Goal: Information Seeking & Learning: Learn about a topic

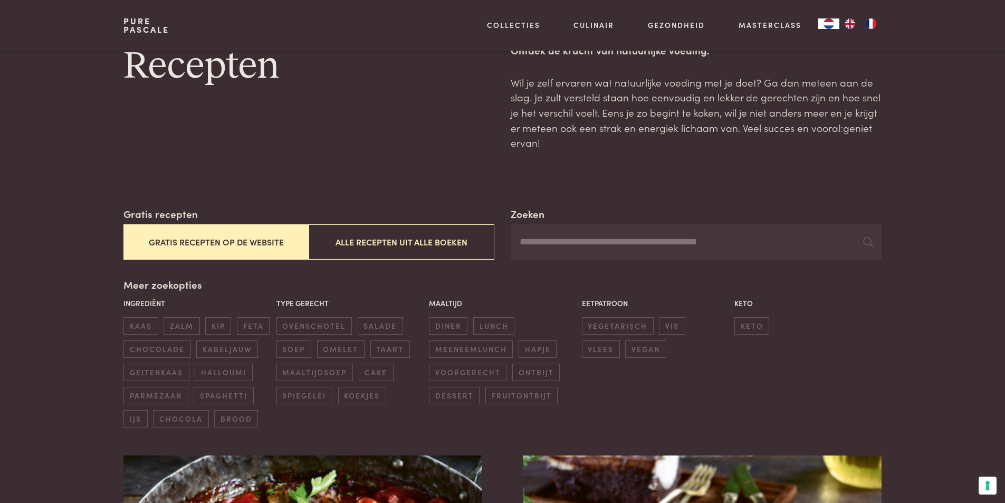
scroll to position [53, 0]
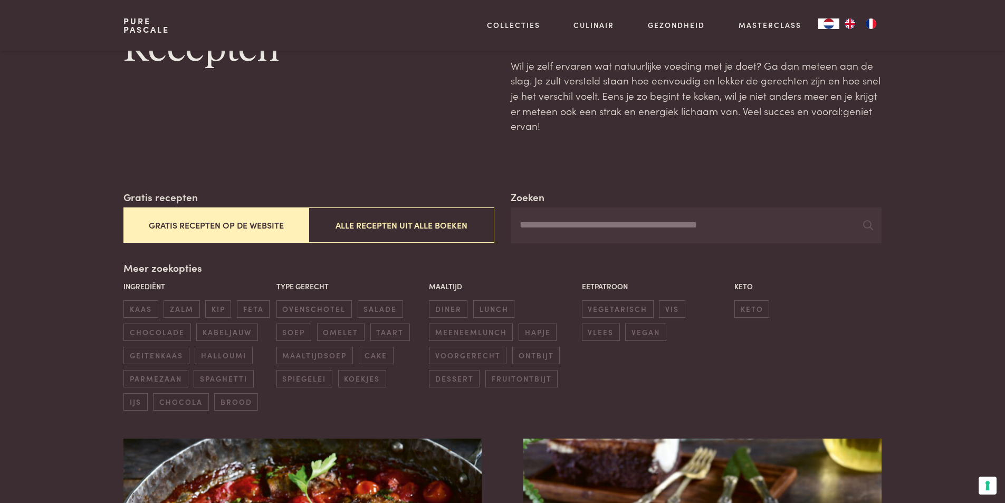
click at [543, 229] on input "Zoeken" at bounding box center [696, 225] width 370 height 36
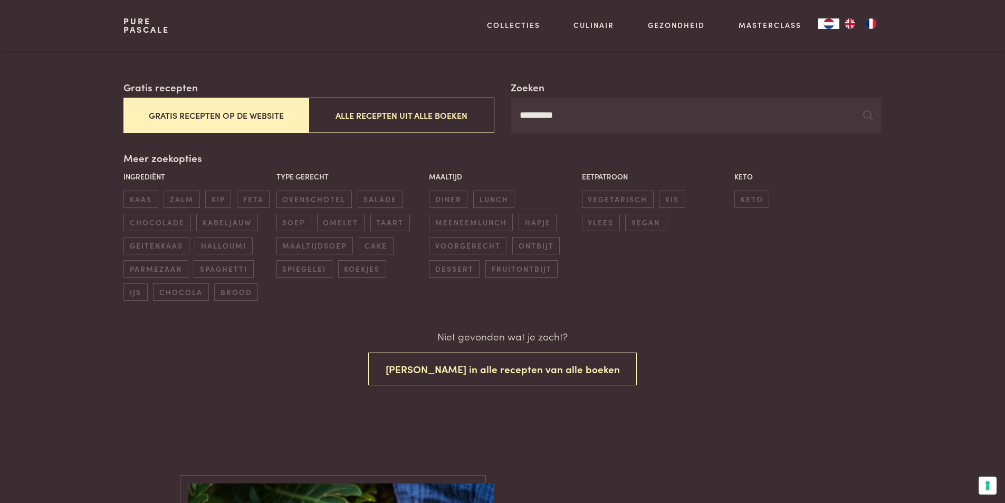
scroll to position [158, 0]
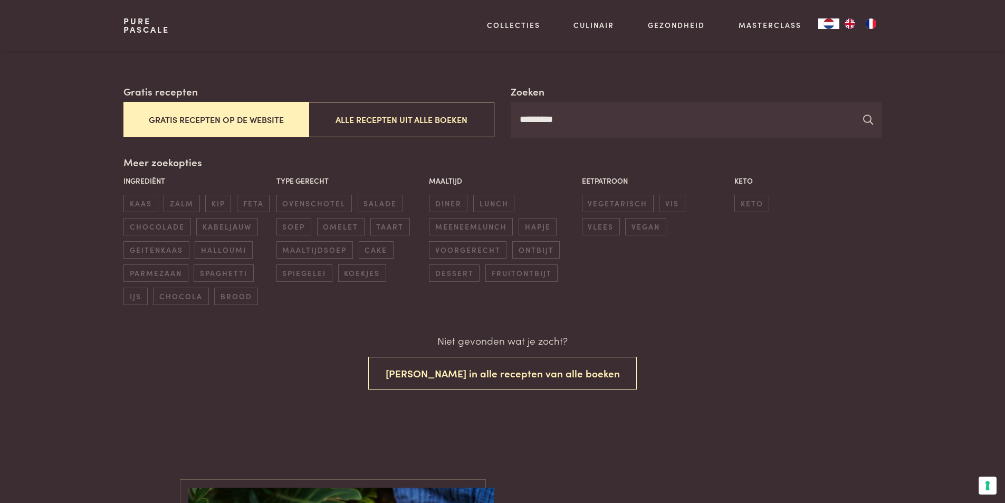
click at [867, 119] on icon at bounding box center [868, 119] width 10 height 10
click at [184, 119] on button "Gratis recepten op de website" at bounding box center [215, 119] width 185 height 35
click at [217, 200] on span "kip" at bounding box center [218, 203] width 26 height 17
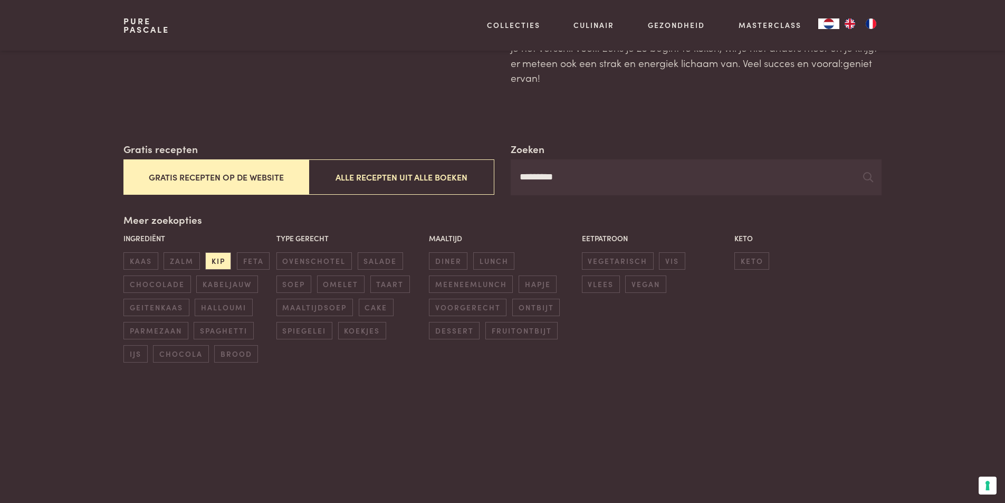
scroll to position [0, 0]
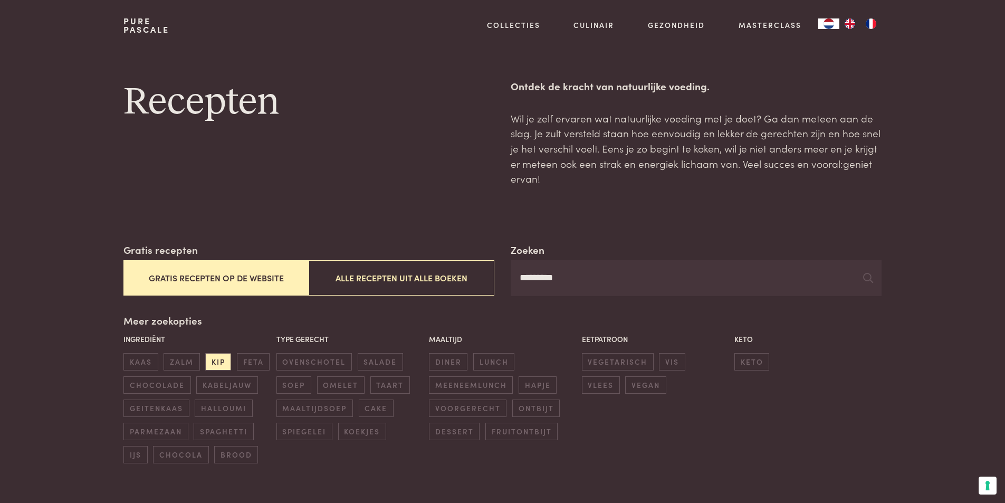
click at [631, 284] on input "*********" at bounding box center [696, 278] width 370 height 36
type input "*"
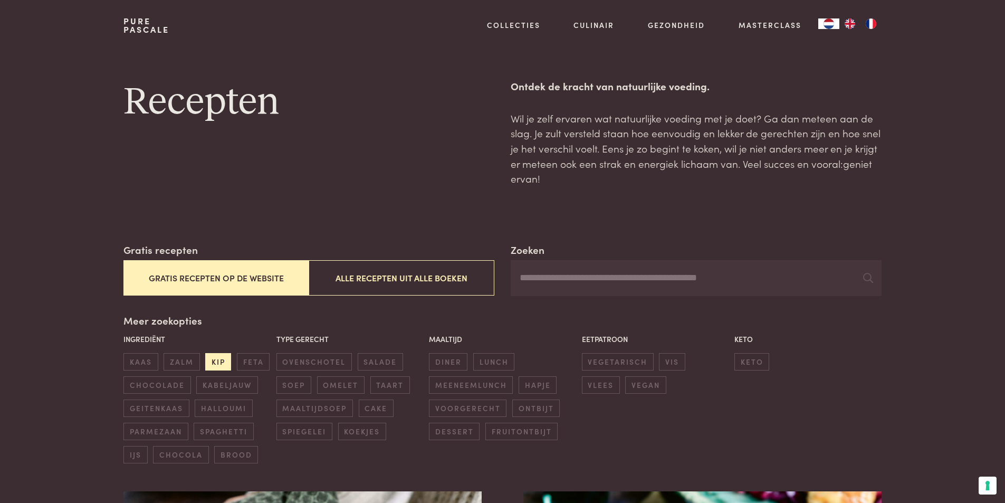
click at [220, 363] on span "kip" at bounding box center [218, 361] width 26 height 17
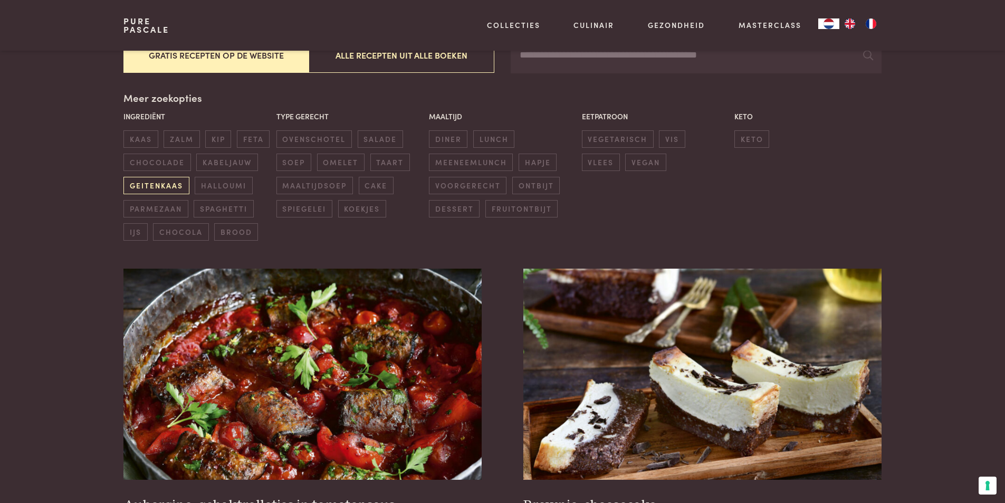
scroll to position [189, 0]
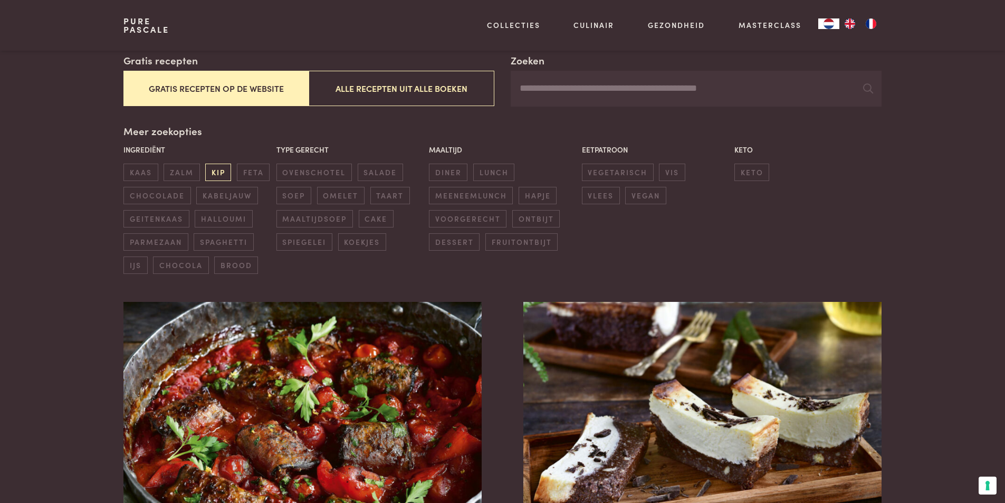
click at [215, 174] on span "kip" at bounding box center [218, 172] width 26 height 17
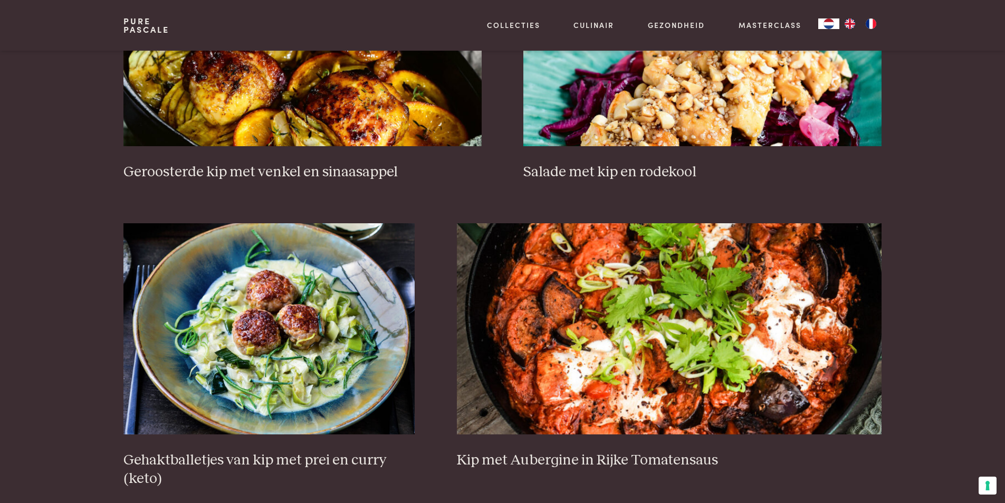
scroll to position [611, 0]
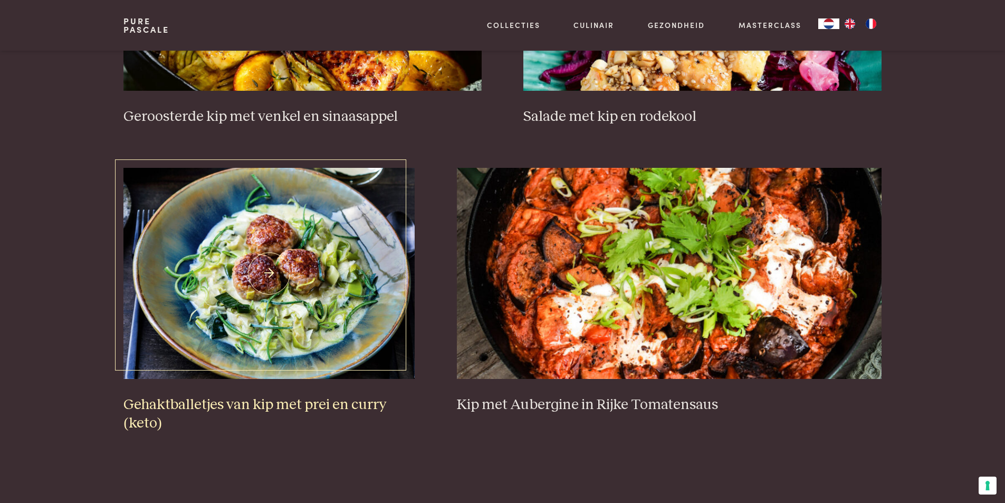
click at [292, 321] on img at bounding box center [268, 273] width 291 height 211
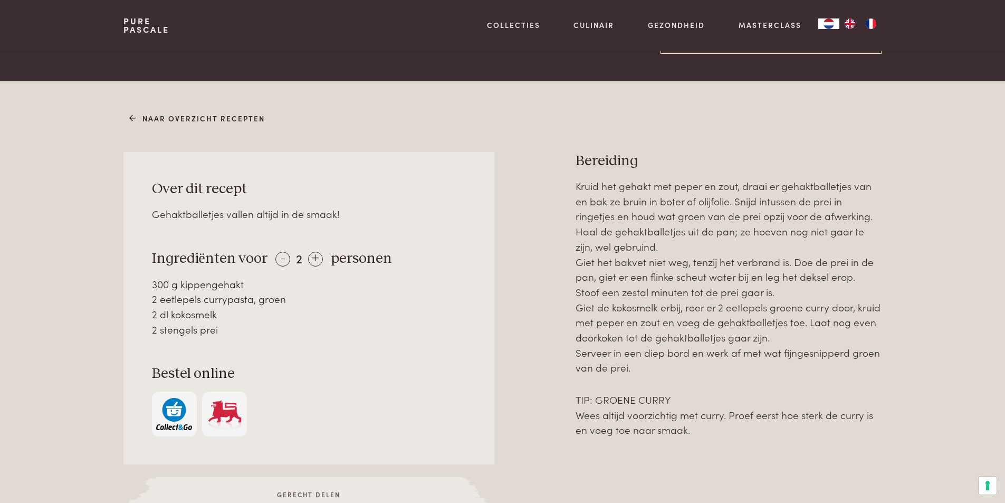
scroll to position [369, 0]
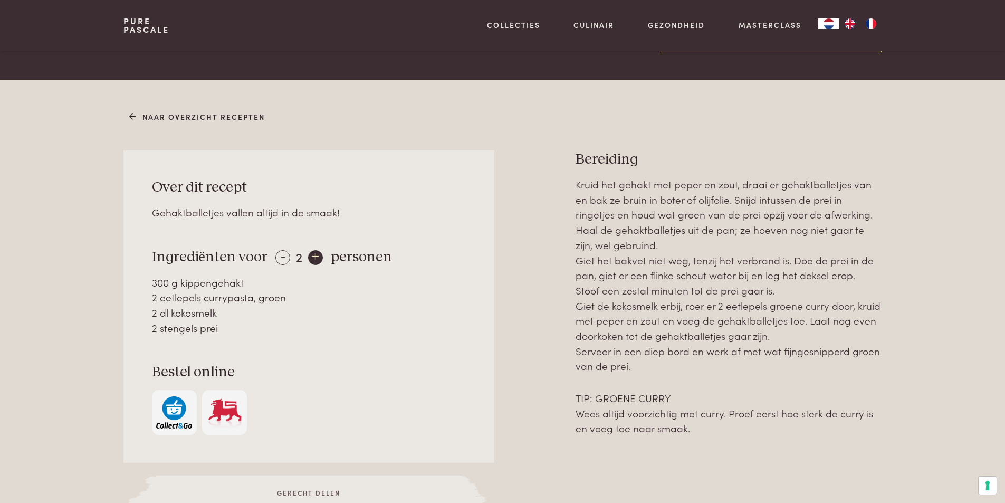
click at [311, 257] on div "+" at bounding box center [315, 257] width 15 height 15
